Goal: Transaction & Acquisition: Purchase product/service

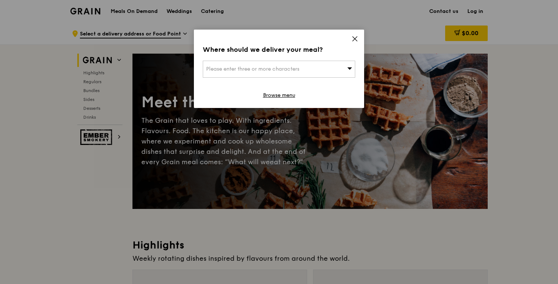
click at [360, 35] on div "Where should we deliver your meal? Please enter three or more characters Browse…" at bounding box center [279, 69] width 170 height 78
click at [356, 38] on icon at bounding box center [354, 39] width 7 height 7
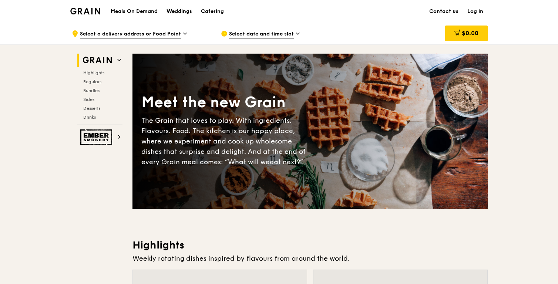
click at [181, 9] on div "Weddings" at bounding box center [179, 11] width 26 height 22
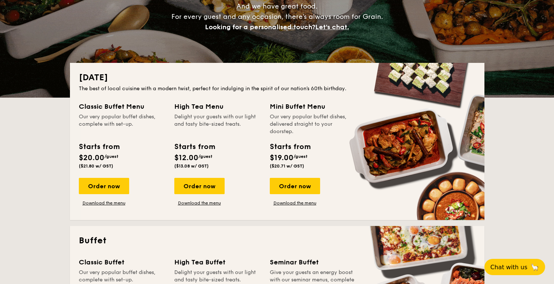
scroll to position [117, 0]
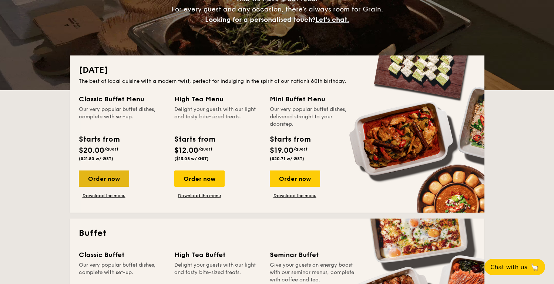
click at [108, 181] on div "Order now" at bounding box center [104, 179] width 50 height 16
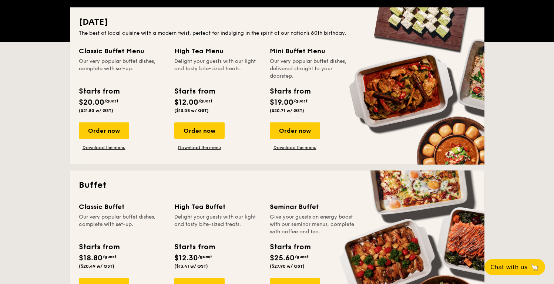
scroll to position [144, 0]
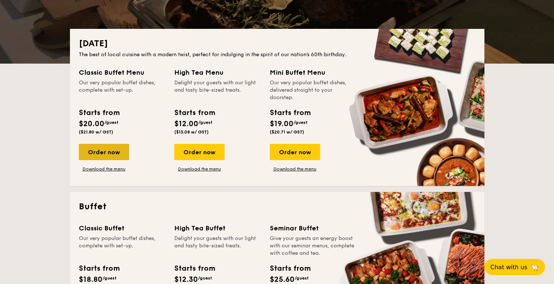
click at [84, 158] on div "Order now" at bounding box center [104, 152] width 50 height 16
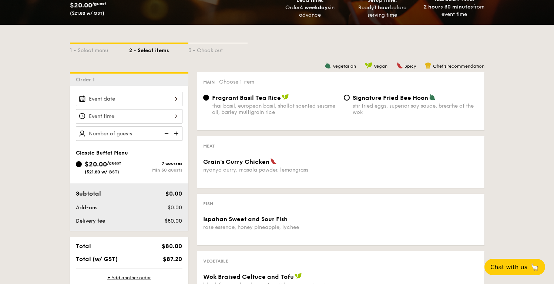
scroll to position [134, 0]
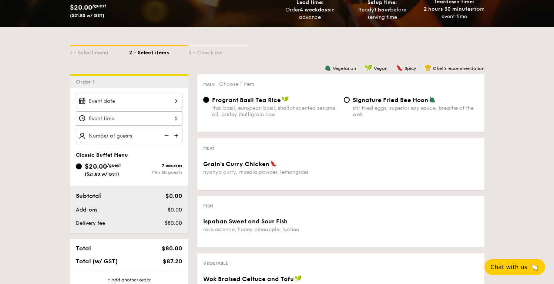
click at [175, 135] on img at bounding box center [176, 136] width 11 height 14
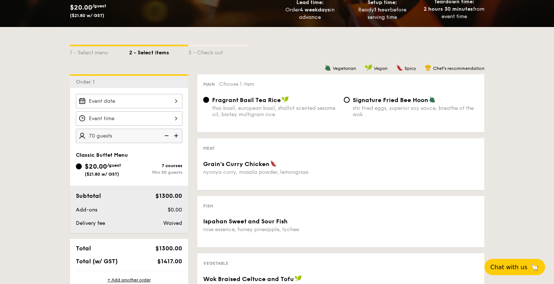
click at [175, 135] on img at bounding box center [176, 136] width 11 height 14
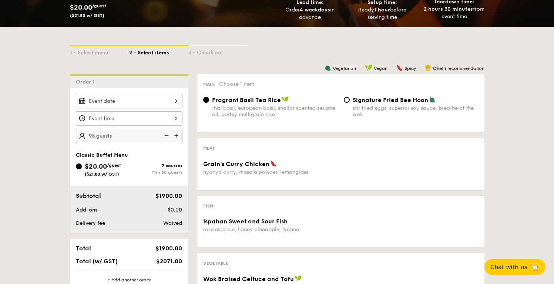
click at [175, 135] on img at bounding box center [176, 136] width 11 height 14
type input "100 guests"
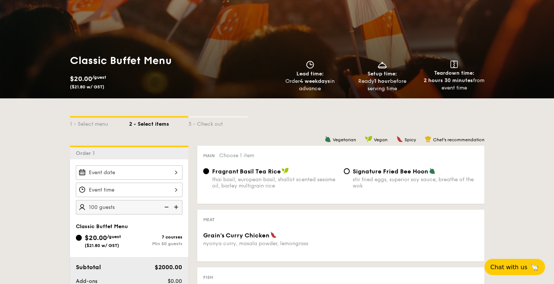
scroll to position [0, 0]
